Goal: Information Seeking & Learning: Understand process/instructions

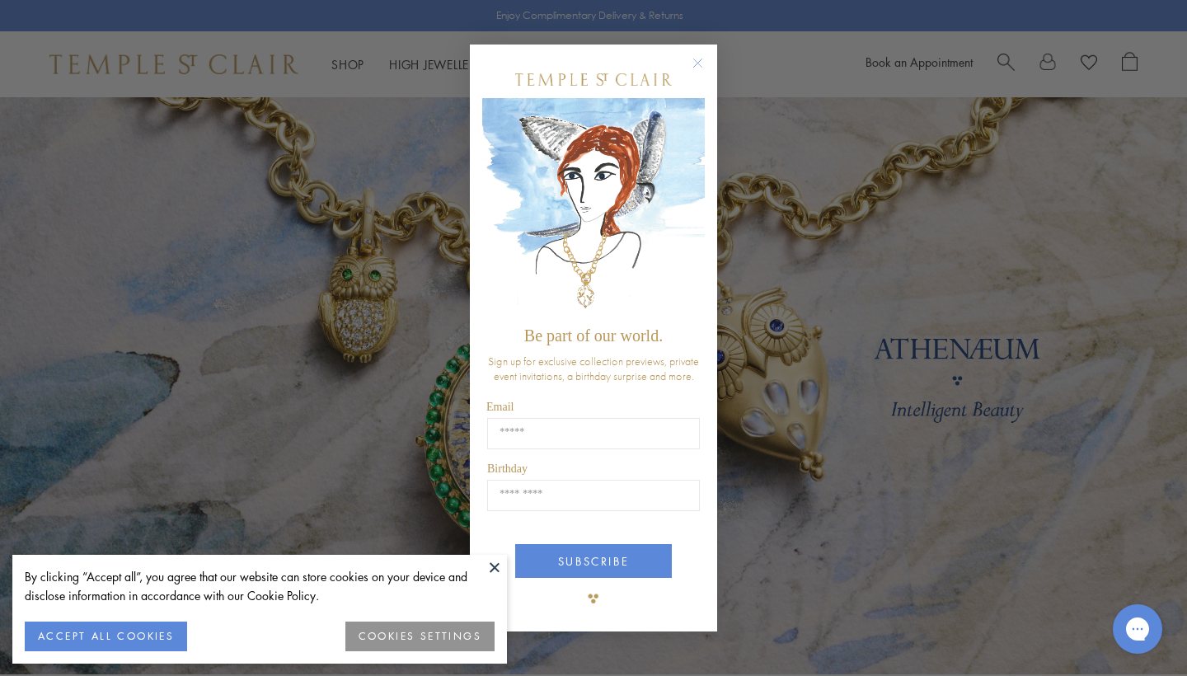
click at [700, 63] on circle "Close dialog" at bounding box center [698, 64] width 20 height 20
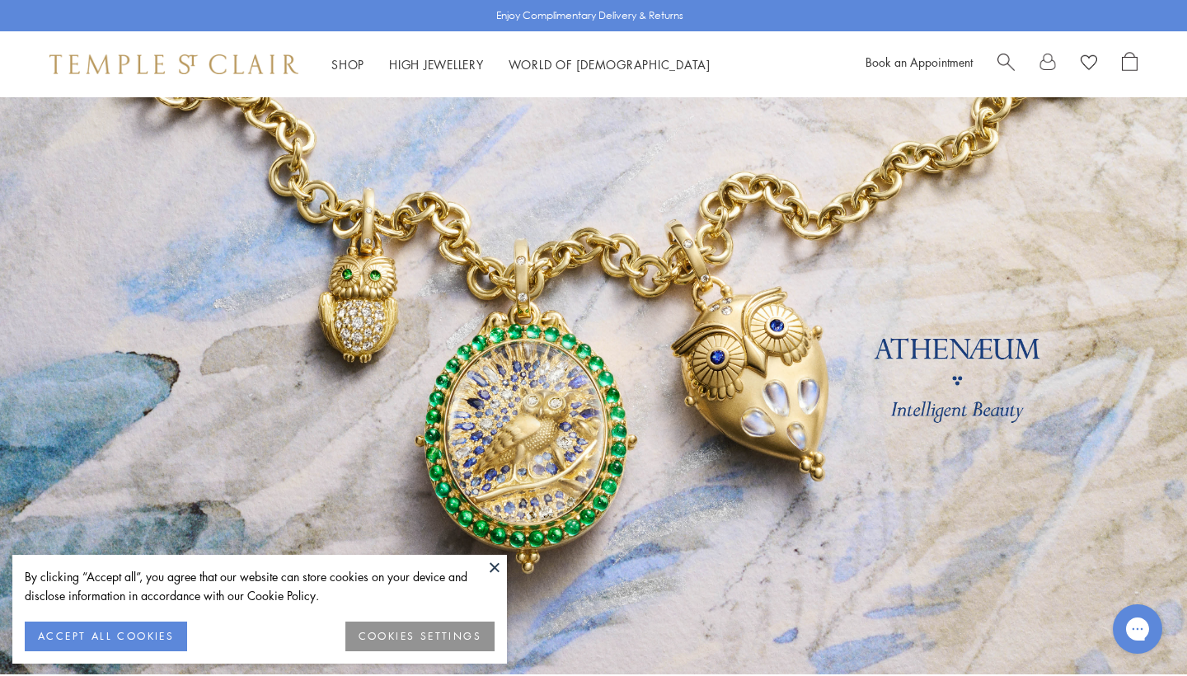
click at [495, 564] on button at bounding box center [494, 567] width 25 height 25
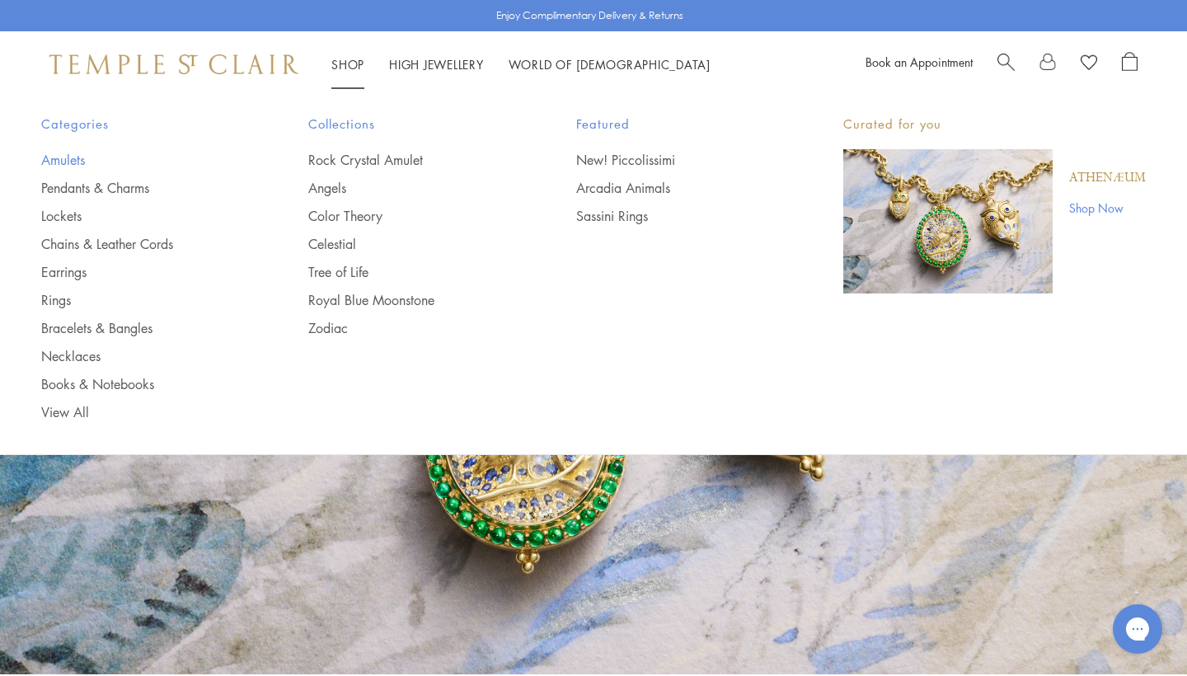
click at [75, 162] on link "Amulets" at bounding box center [141, 160] width 201 height 18
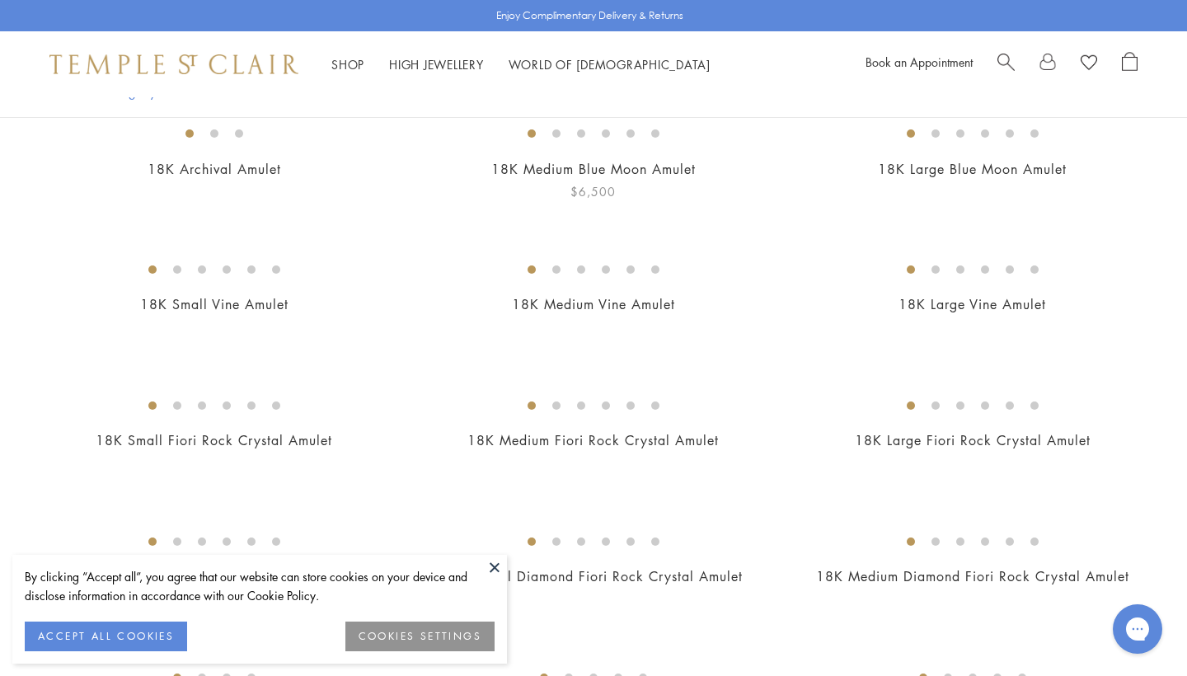
scroll to position [190, 0]
click at [0, 0] on img at bounding box center [0, 0] width 0 height 0
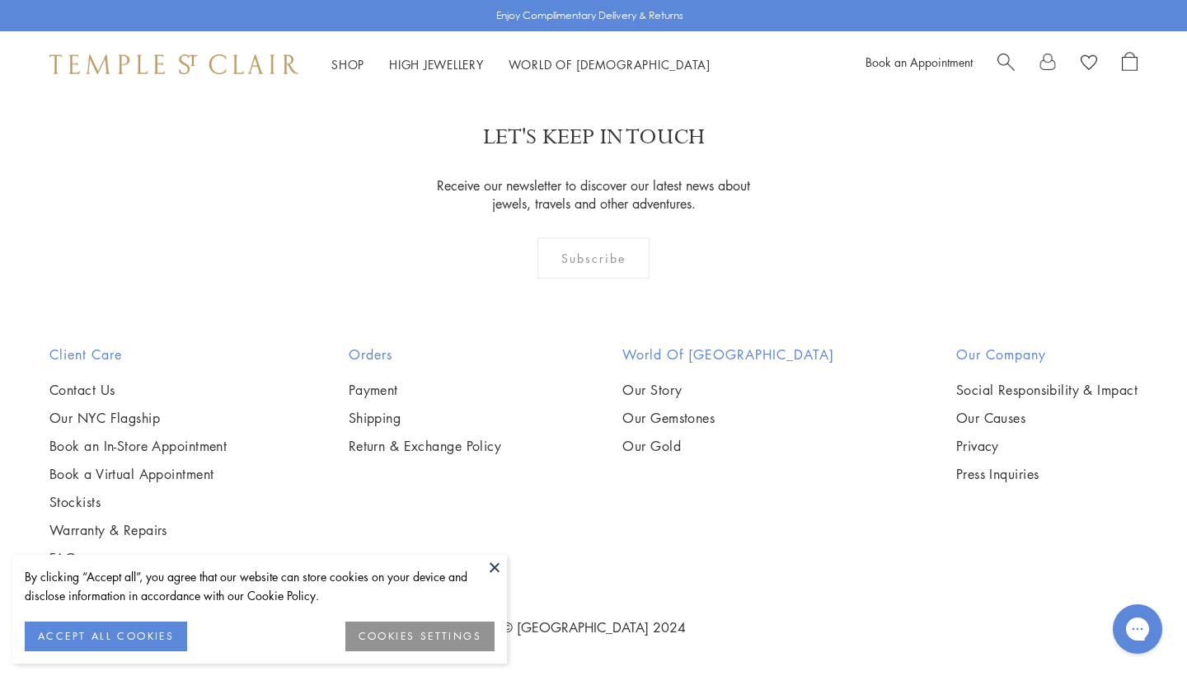
scroll to position [2877, 0]
click at [496, 567] on button at bounding box center [494, 567] width 25 height 25
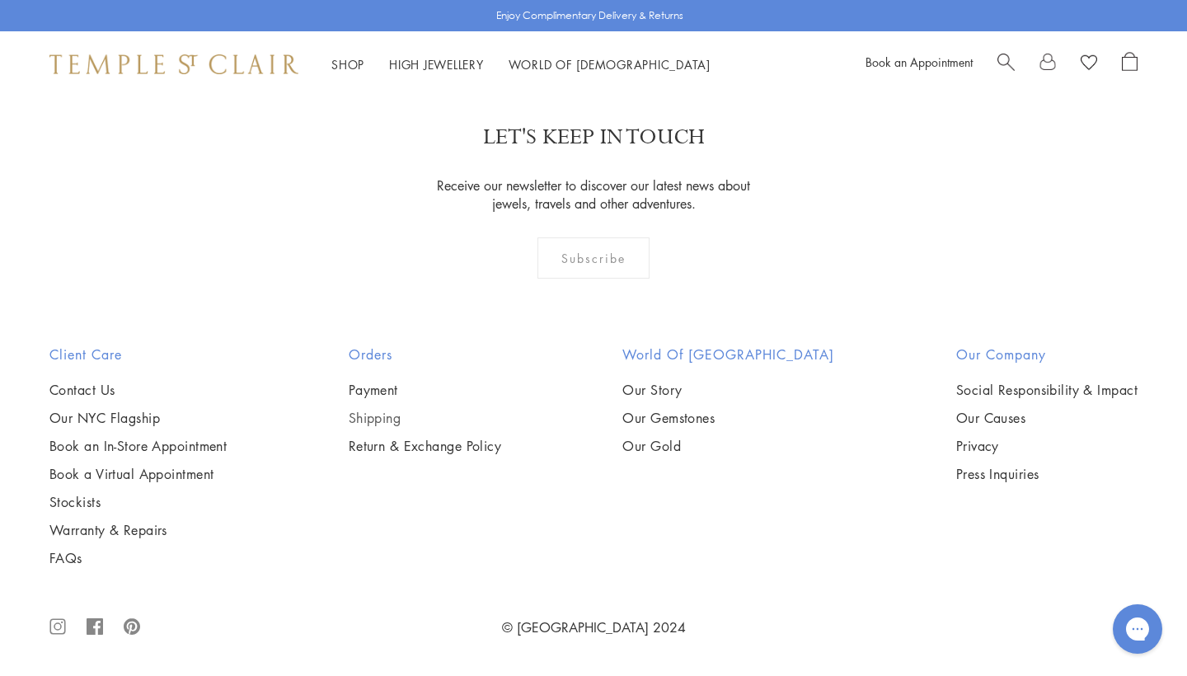
click at [392, 415] on link "Shipping" at bounding box center [425, 418] width 153 height 18
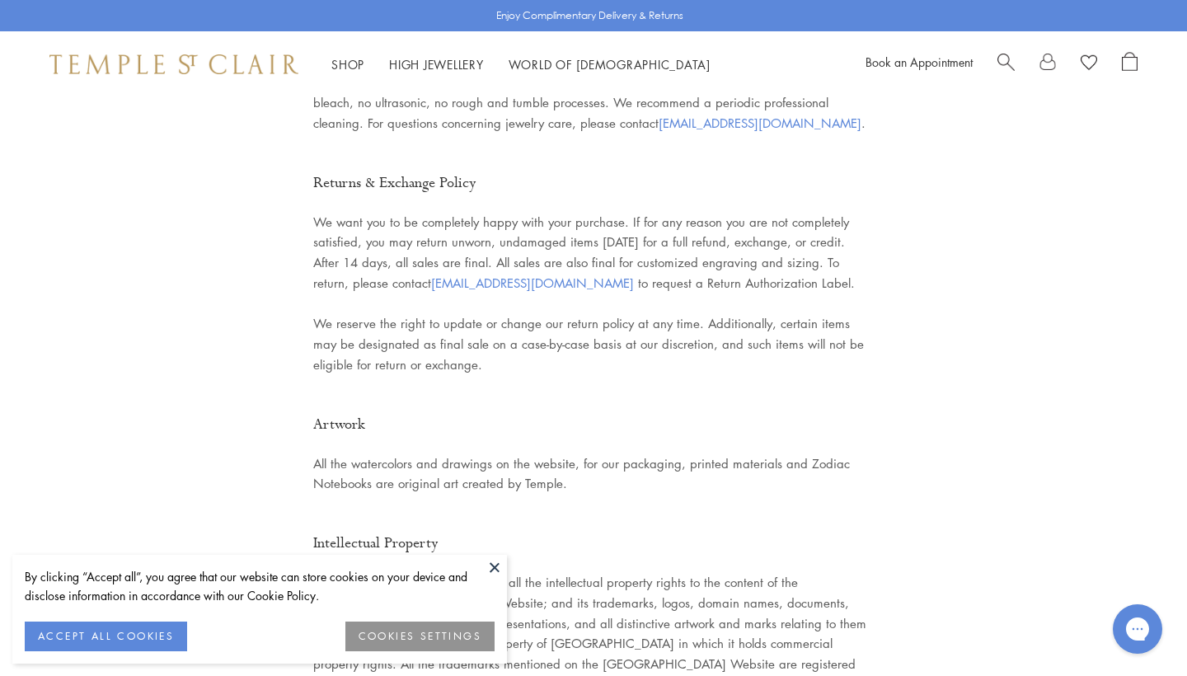
scroll to position [3570, 0]
click at [492, 569] on button at bounding box center [494, 567] width 25 height 25
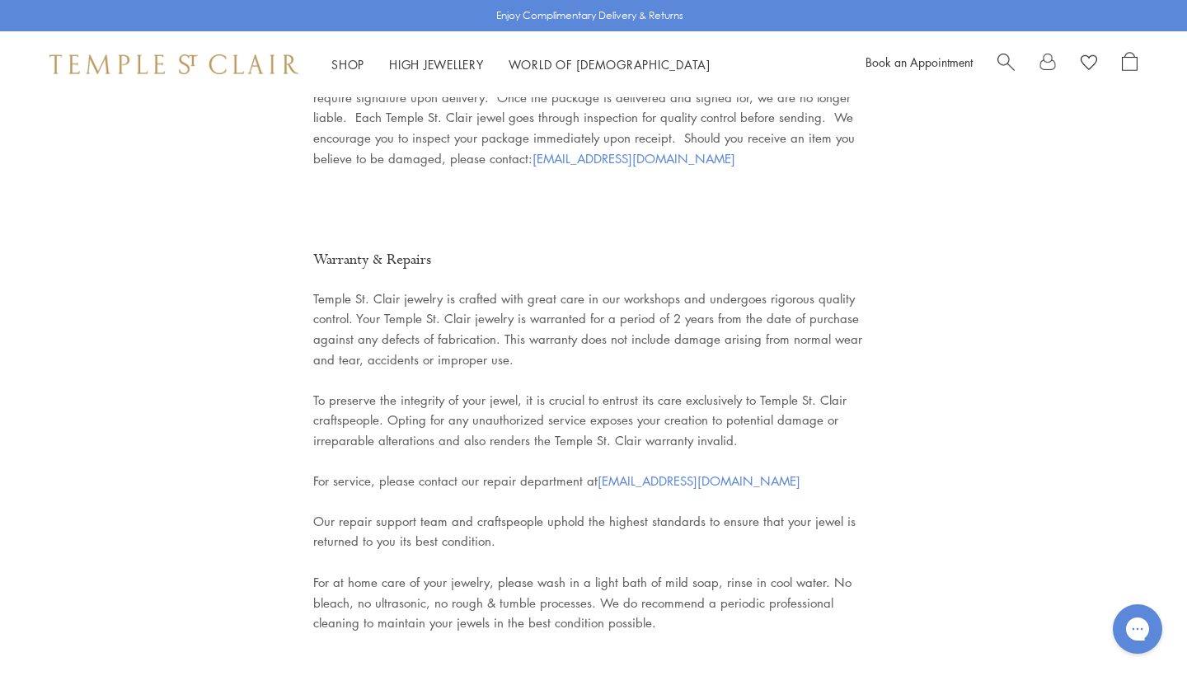
scroll to position [2320, 0]
